Goal: Navigation & Orientation: Find specific page/section

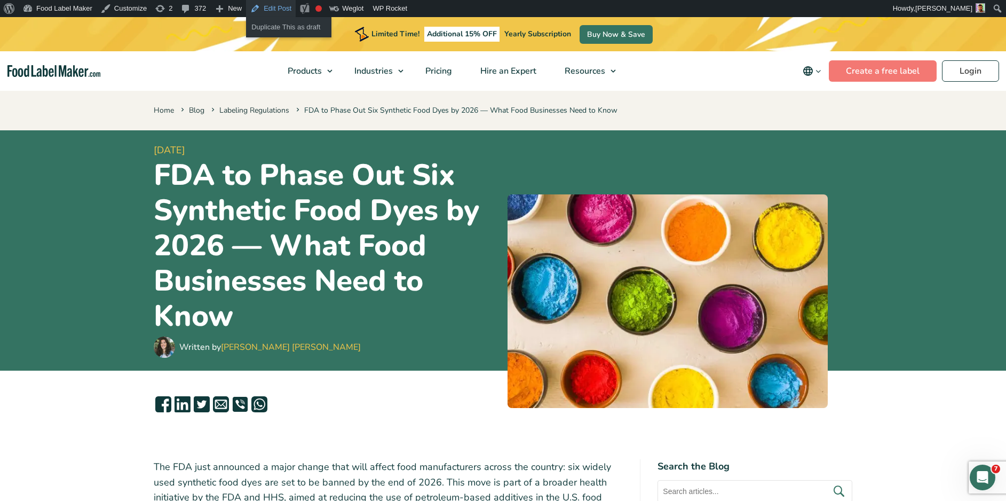
click at [270, 8] on link "Edit Post" at bounding box center [271, 8] width 50 height 17
click at [265, 7] on link "Edit Post" at bounding box center [271, 8] width 50 height 17
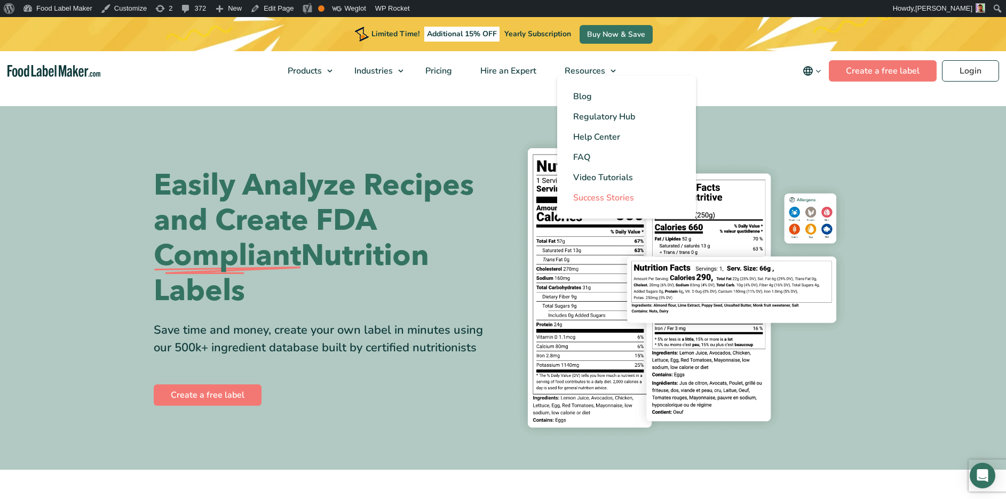
click at [642, 198] on link "Success Stories" at bounding box center [626, 198] width 139 height 20
